Goal: Navigation & Orientation: Find specific page/section

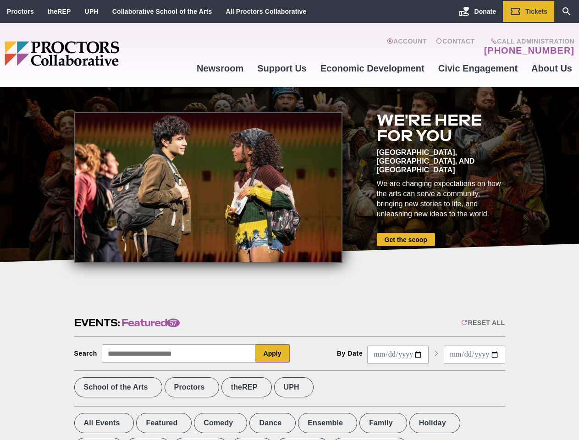
click at [289, 220] on div at bounding box center [208, 187] width 268 height 151
click at [482, 323] on div "Reset All" at bounding box center [483, 322] width 44 height 7
click at [273, 353] on button "Apply" at bounding box center [273, 353] width 34 height 18
